Goal: Transaction & Acquisition: Download file/media

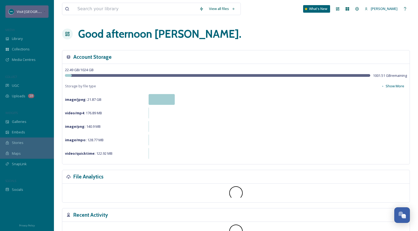
click at [30, 10] on span "Visit [GEOGRAPHIC_DATA][US_STATE]" at bounding box center [47, 11] width 60 height 5
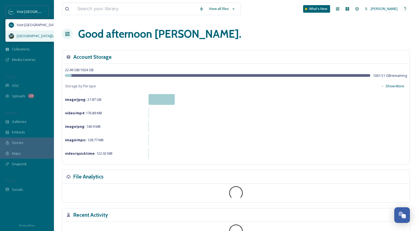
click at [35, 31] on div "[GEOGRAPHIC_DATA][US_STATE]" at bounding box center [43, 35] width 74 height 11
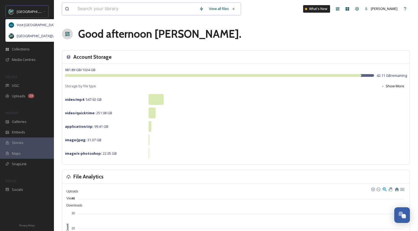
click at [102, 9] on input at bounding box center [136, 9] width 122 height 12
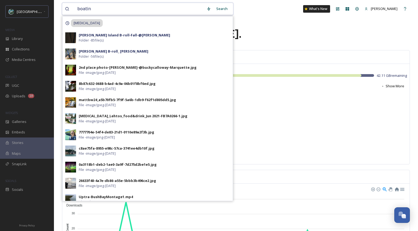
type input "[MEDICAL_DATA]"
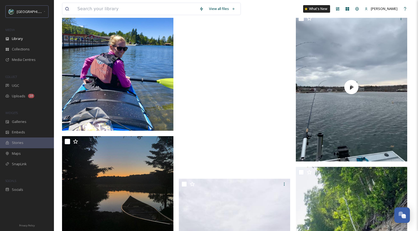
scroll to position [3066, 0]
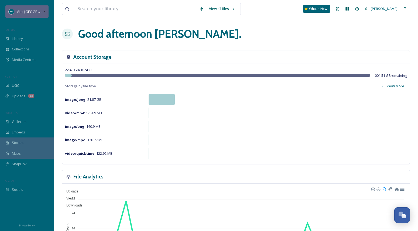
click at [22, 13] on span "Visit [GEOGRAPHIC_DATA][US_STATE]" at bounding box center [47, 11] width 60 height 5
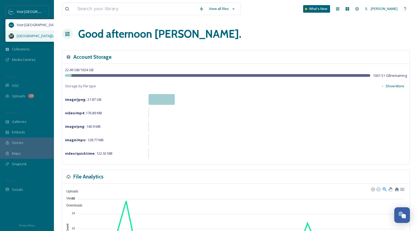
click at [28, 36] on span "[GEOGRAPHIC_DATA][US_STATE]" at bounding box center [43, 35] width 53 height 5
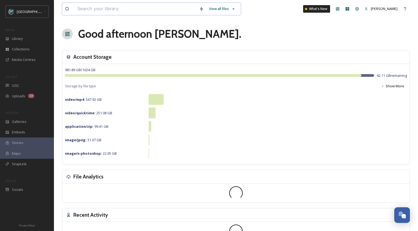
click at [111, 8] on input at bounding box center [136, 9] width 122 height 12
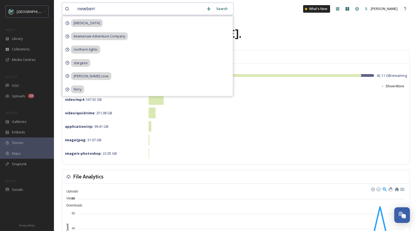
type input "[PERSON_NAME]"
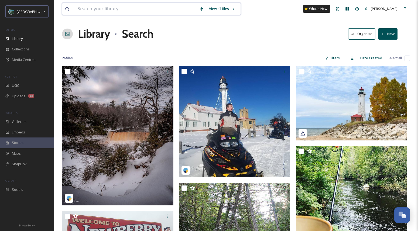
click at [150, 8] on input at bounding box center [136, 9] width 122 height 12
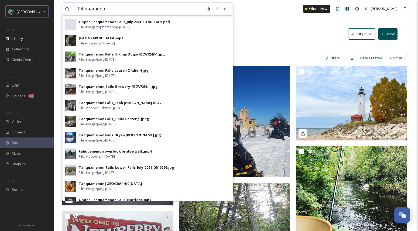
type input "Tahquamenon"
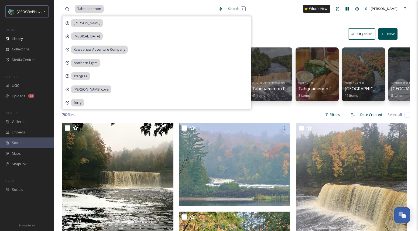
click at [290, 115] on div "782 file s Filters Date Created Select all" at bounding box center [236, 114] width 348 height 11
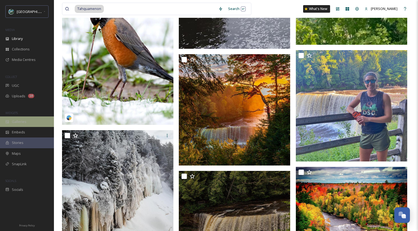
scroll to position [1078, 0]
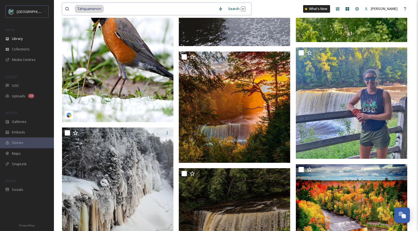
click at [105, 9] on input at bounding box center [159, 9] width 111 height 12
drag, startPoint x: 107, startPoint y: 9, endPoint x: 69, endPoint y: 9, distance: 38.6
click at [69, 9] on div "Tahquamenon" at bounding box center [140, 9] width 151 height 12
type input "T"
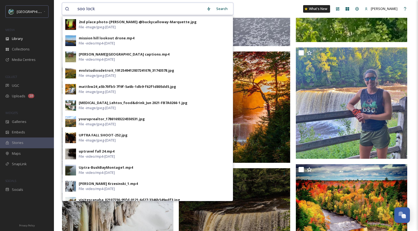
type input "soo locks"
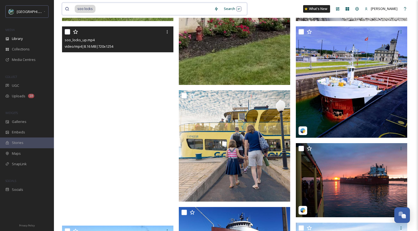
scroll to position [1319, 0]
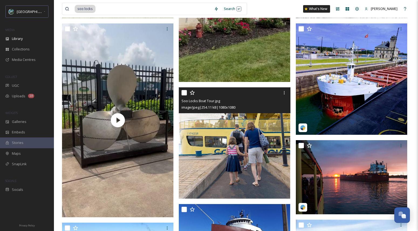
click at [224, 142] on img at bounding box center [234, 142] width 111 height 111
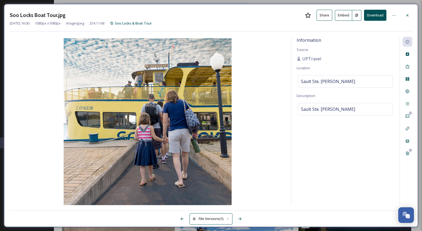
click at [374, 13] on button "Download" at bounding box center [375, 15] width 22 height 11
click at [383, 17] on button "Download" at bounding box center [375, 15] width 22 height 11
click at [409, 15] on icon at bounding box center [407, 15] width 4 height 4
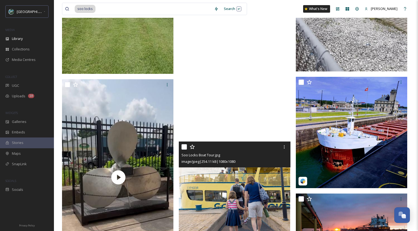
scroll to position [1219, 0]
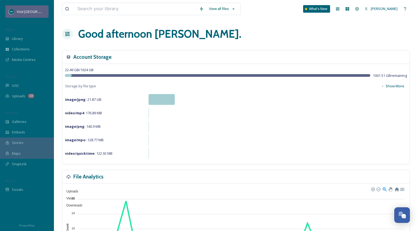
click at [29, 15] on div "Visit [GEOGRAPHIC_DATA][US_STATE]" at bounding box center [30, 11] width 27 height 6
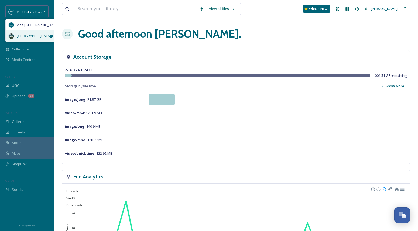
click at [38, 34] on span "[GEOGRAPHIC_DATA][US_STATE]" at bounding box center [43, 35] width 53 height 5
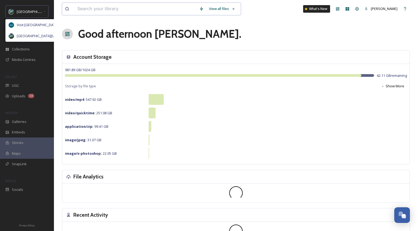
click at [108, 10] on input at bounding box center [136, 9] width 122 height 12
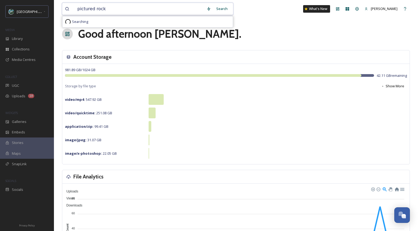
type input "pictured rocks"
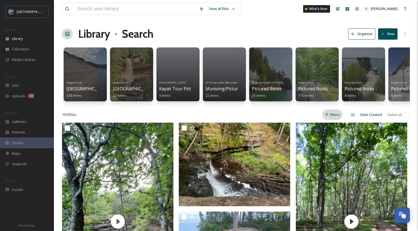
click at [337, 117] on div "Filters" at bounding box center [332, 114] width 20 height 11
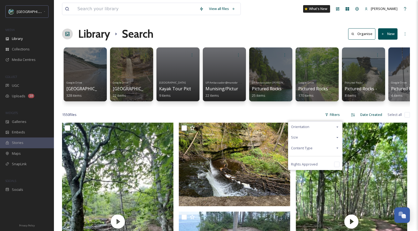
click at [320, 150] on div "Content Type" at bounding box center [315, 148] width 54 height 11
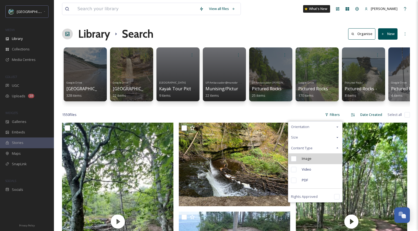
click at [304, 161] on span "Image" at bounding box center [307, 158] width 10 height 5
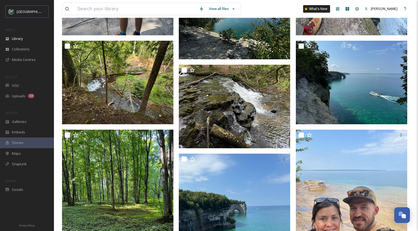
scroll to position [1336, 0]
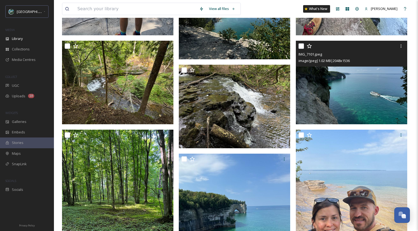
click at [361, 82] on img at bounding box center [351, 83] width 111 height 84
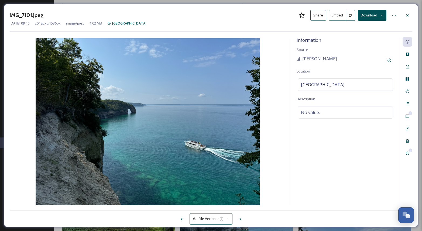
click at [368, 17] on button "Download" at bounding box center [372, 15] width 29 height 11
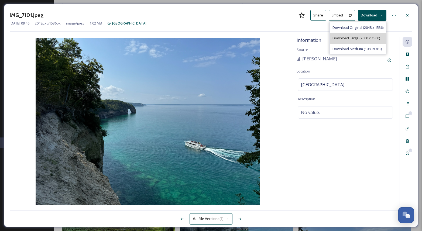
click at [358, 37] on span "Download Large (2000 x 1500)" at bounding box center [355, 38] width 47 height 5
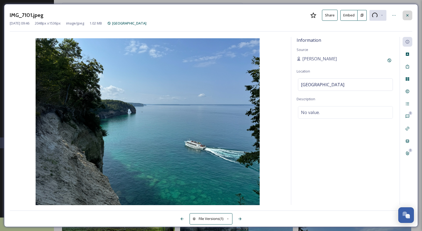
click at [405, 13] on icon at bounding box center [407, 15] width 4 height 4
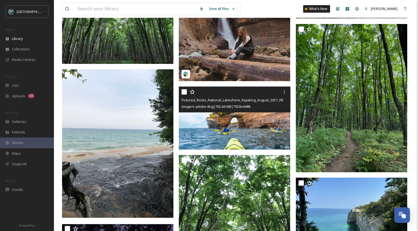
scroll to position [7681, 0]
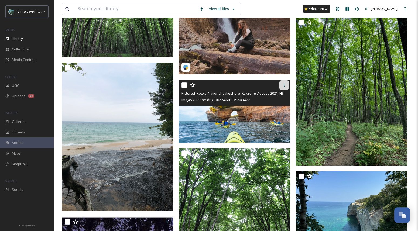
click at [283, 86] on div at bounding box center [284, 85] width 10 height 10
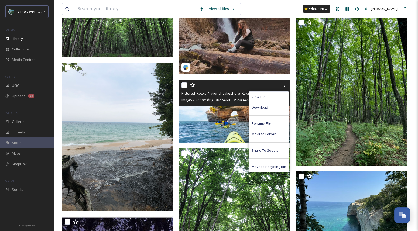
click at [231, 118] on img at bounding box center [234, 111] width 111 height 63
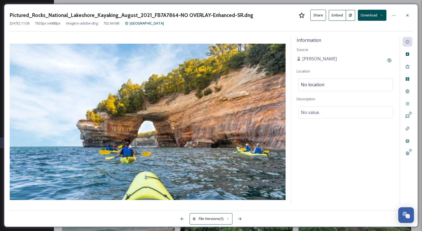
click at [381, 12] on button "Download" at bounding box center [372, 15] width 29 height 11
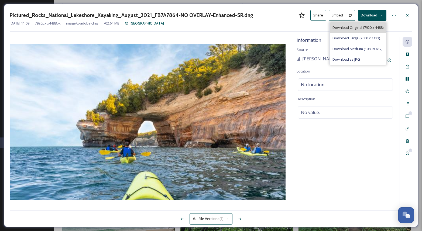
click at [377, 26] on span "Download Original (7920 x 4488)" at bounding box center [357, 27] width 51 height 5
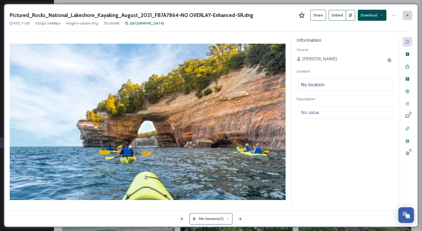
click at [408, 13] on div at bounding box center [407, 16] width 10 height 10
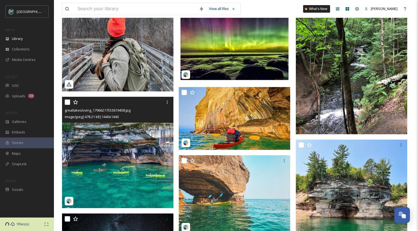
scroll to position [8156, 0]
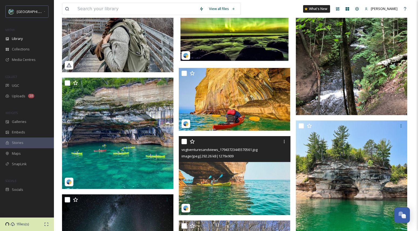
click at [229, 187] on img at bounding box center [234, 175] width 111 height 79
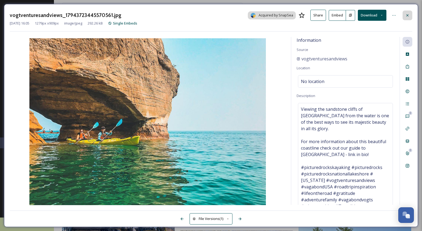
click at [408, 15] on icon at bounding box center [407, 15] width 4 height 4
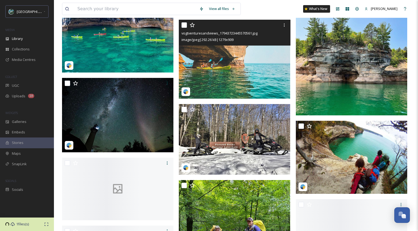
scroll to position [8180, 0]
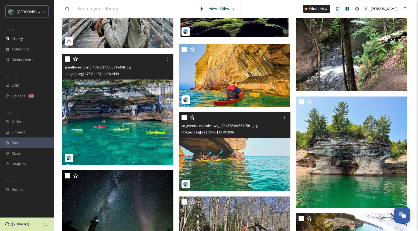
click at [120, 122] on img at bounding box center [117, 109] width 111 height 111
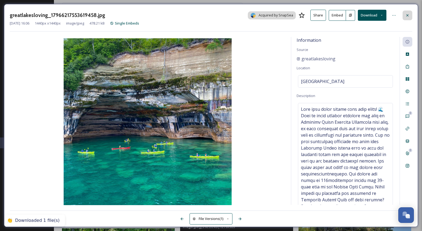
click at [409, 14] on icon at bounding box center [407, 15] width 4 height 4
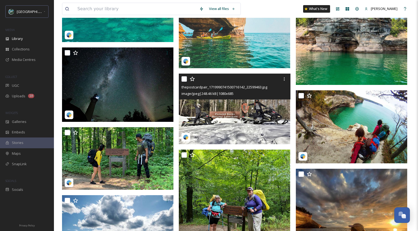
scroll to position [8302, 0]
